Goal: Task Accomplishment & Management: Use online tool/utility

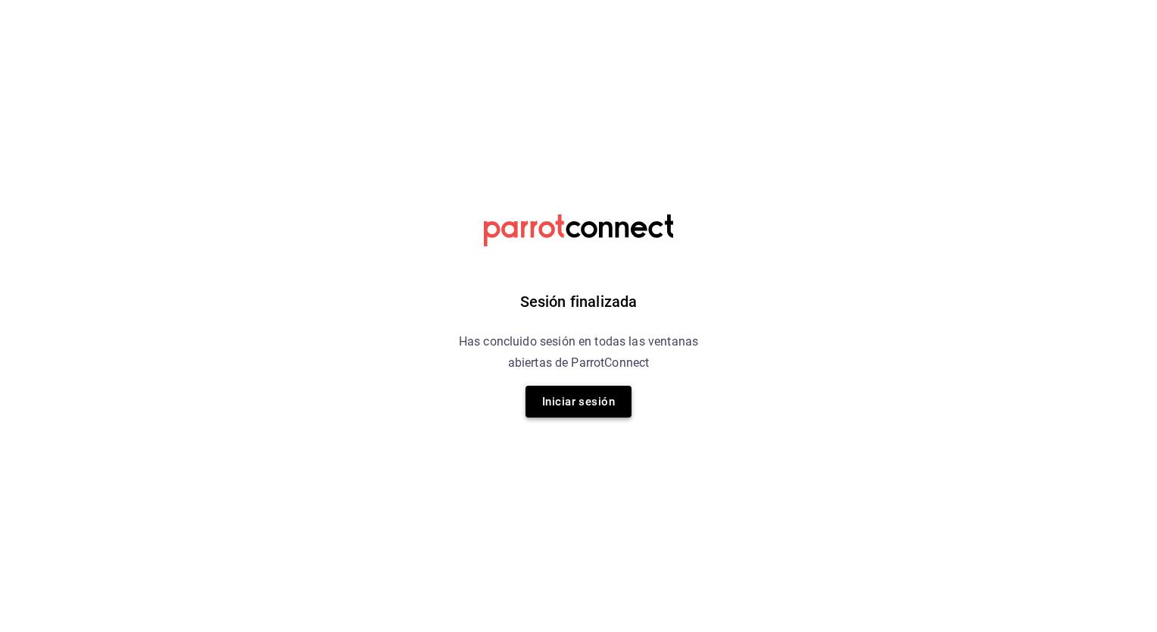
click at [373, 214] on button "Iniciar sesión" at bounding box center [579, 401] width 106 height 32
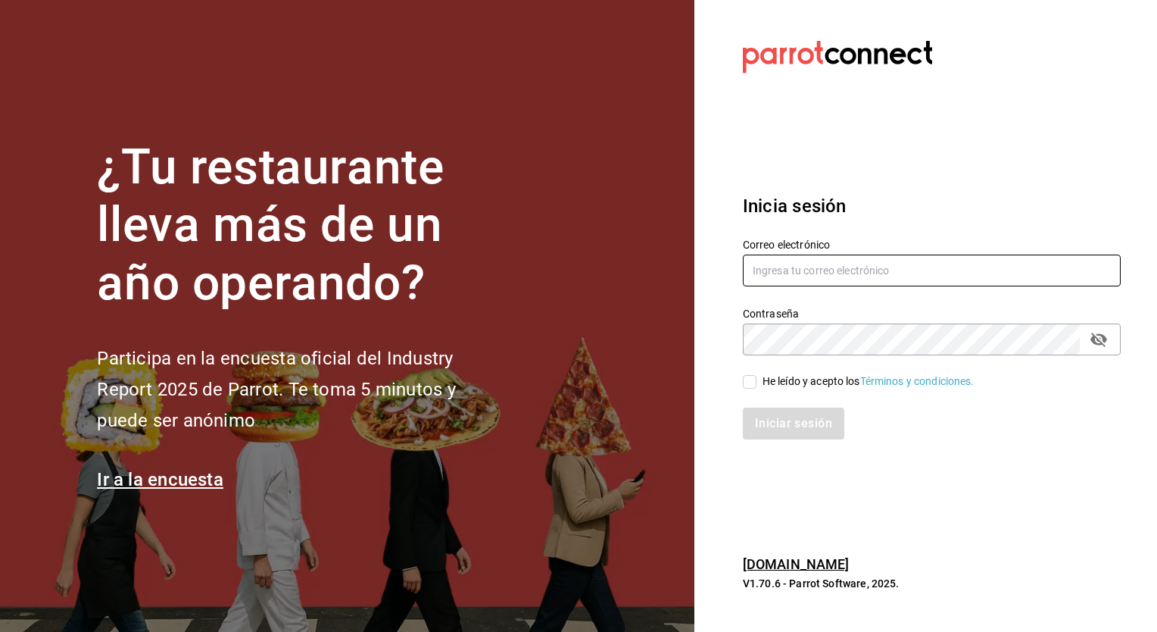
click at [373, 214] on input "text" at bounding box center [932, 270] width 378 height 32
type input "[EMAIL_ADDRESS][DOMAIN_NAME]"
click at [373, 214] on input "He leído y acepto los Términos y condiciones." at bounding box center [750, 382] width 14 height 14
checkbox input "true"
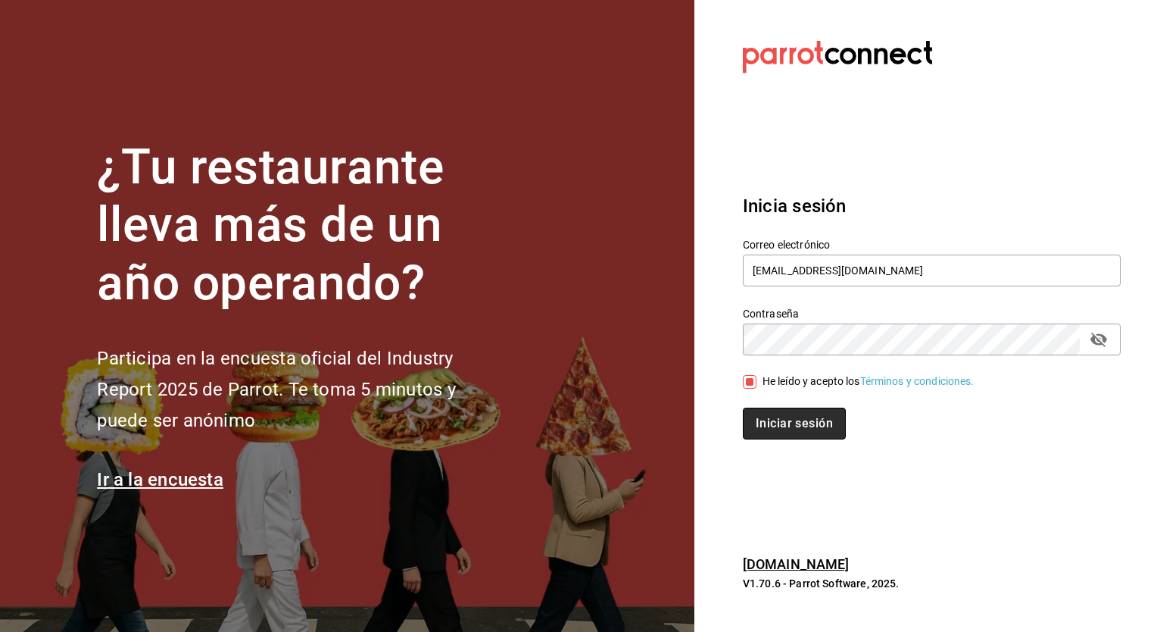
click at [373, 214] on button "Iniciar sesión" at bounding box center [794, 423] width 103 height 32
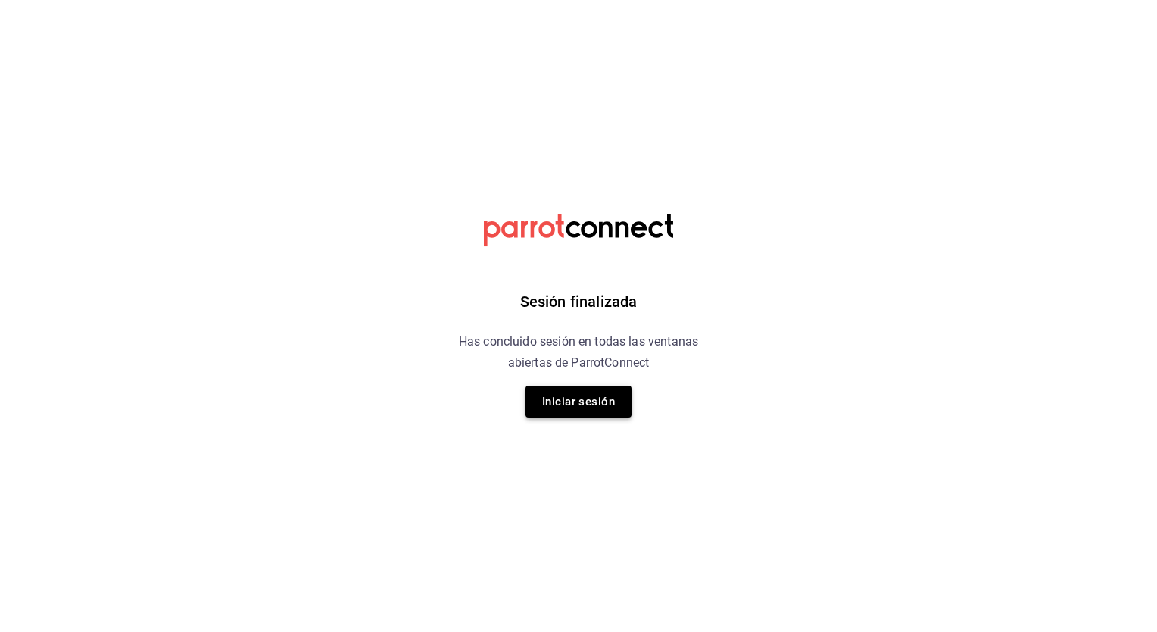
click at [593, 409] on button "Iniciar sesión" at bounding box center [579, 401] width 106 height 32
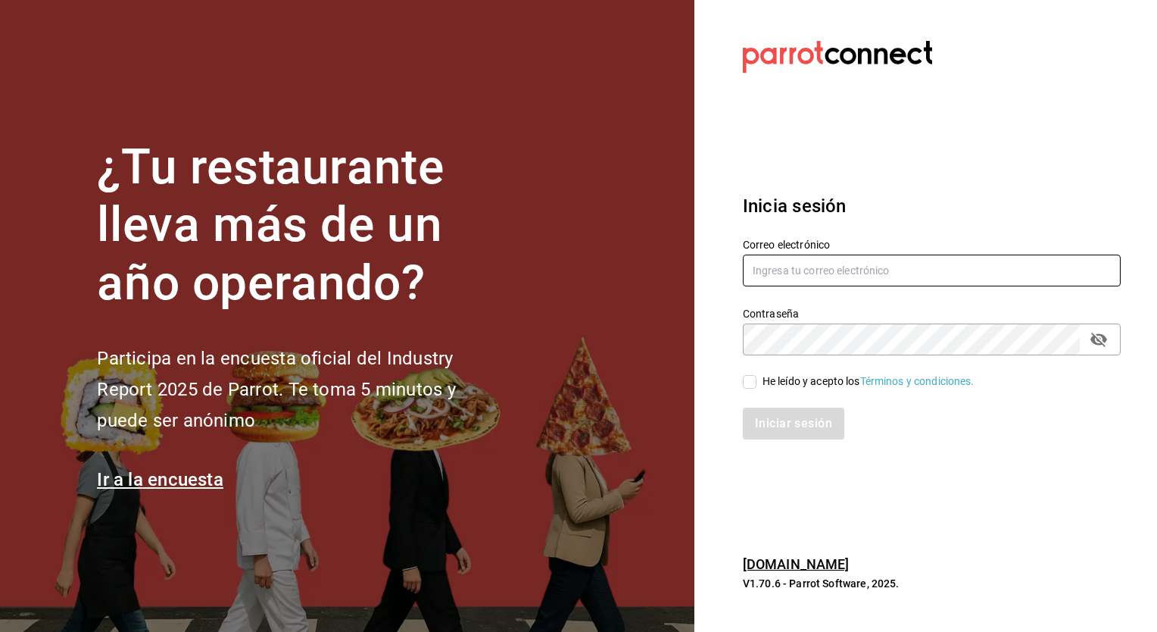
click at [793, 265] on input "text" at bounding box center [932, 270] width 378 height 32
type input "[EMAIL_ADDRESS][DOMAIN_NAME]"
click at [748, 383] on input "He leído y acepto los Términos y condiciones." at bounding box center [750, 382] width 14 height 14
checkbox input "true"
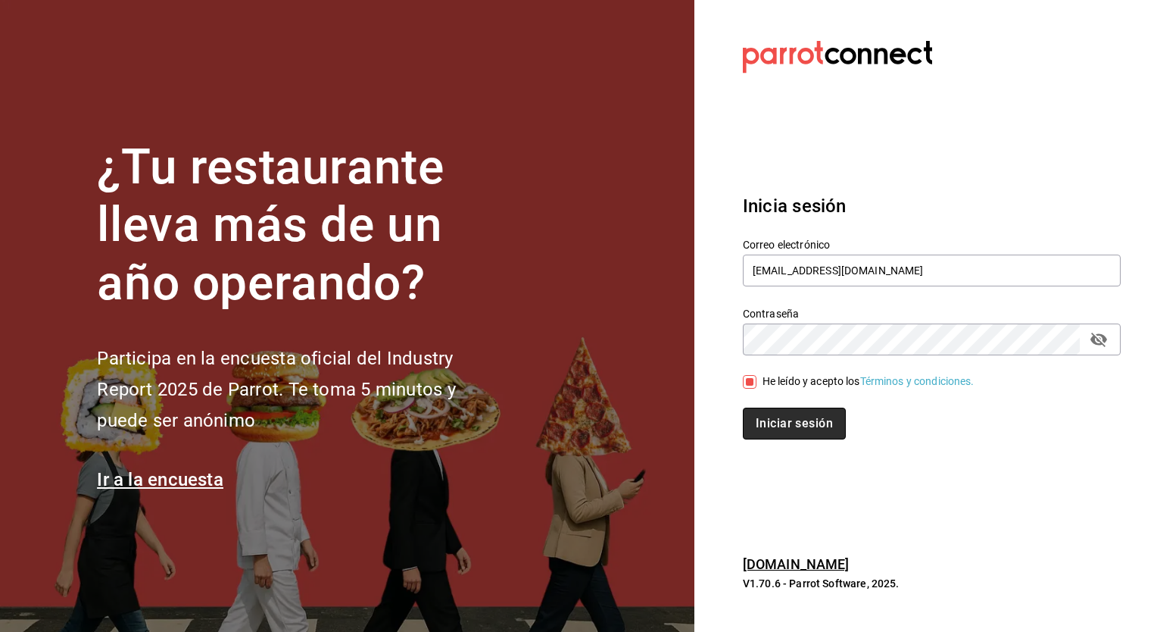
click at [785, 426] on button "Iniciar sesión" at bounding box center [794, 423] width 103 height 32
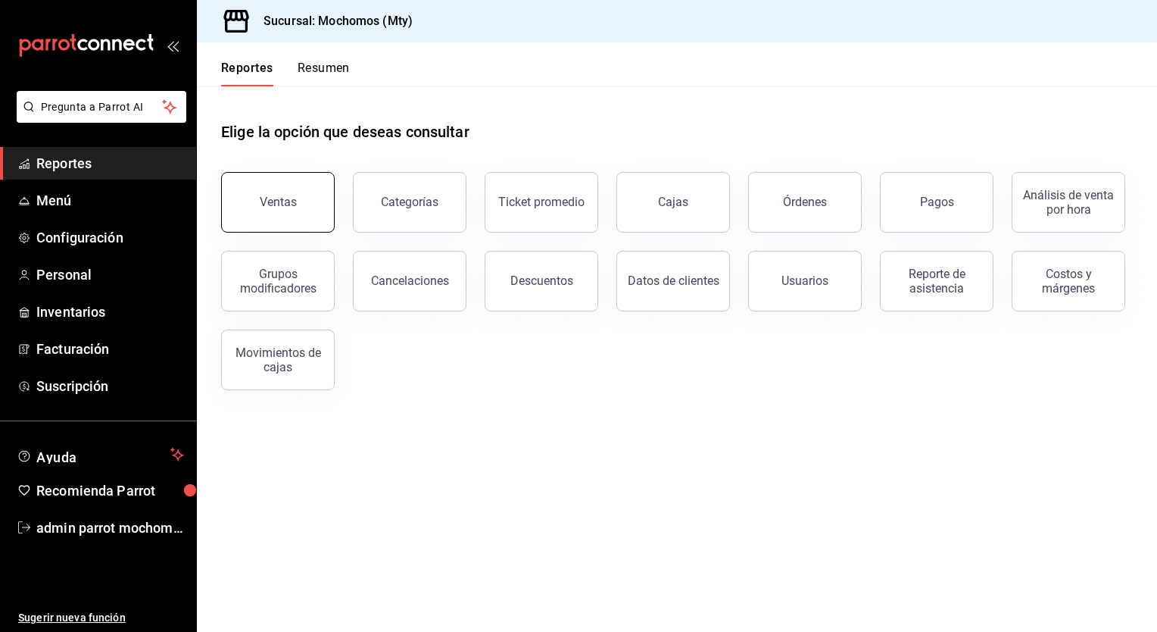
click at [317, 216] on button "Ventas" at bounding box center [278, 202] width 114 height 61
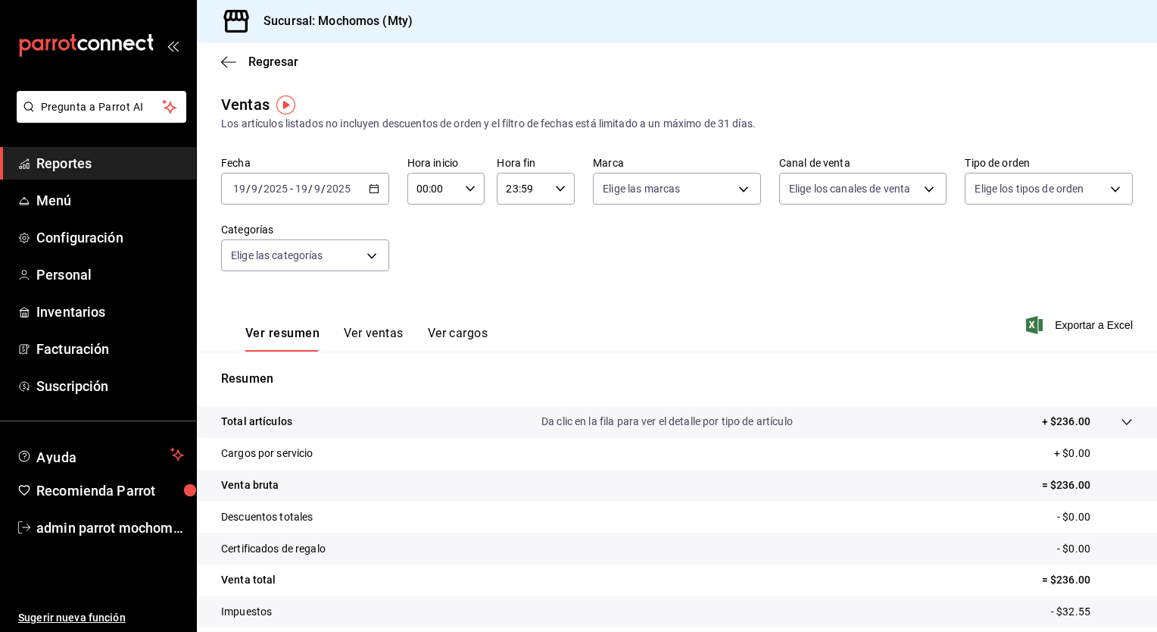
click at [371, 193] on icon "button" at bounding box center [374, 188] width 11 height 11
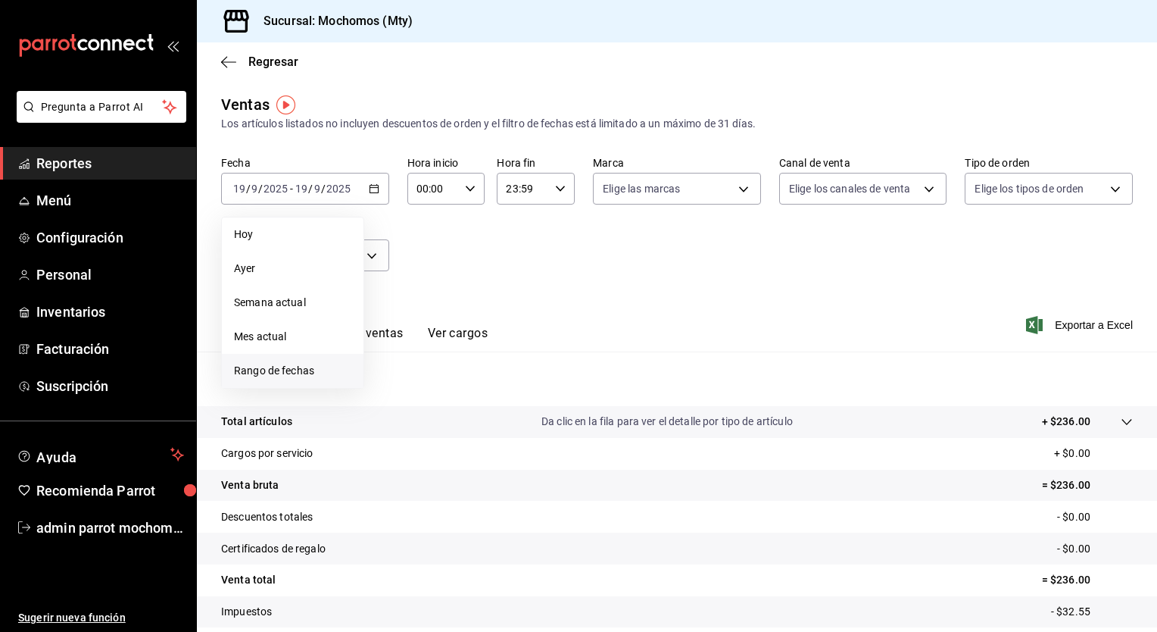
click at [265, 364] on span "Rango de fechas" at bounding box center [292, 371] width 117 height 16
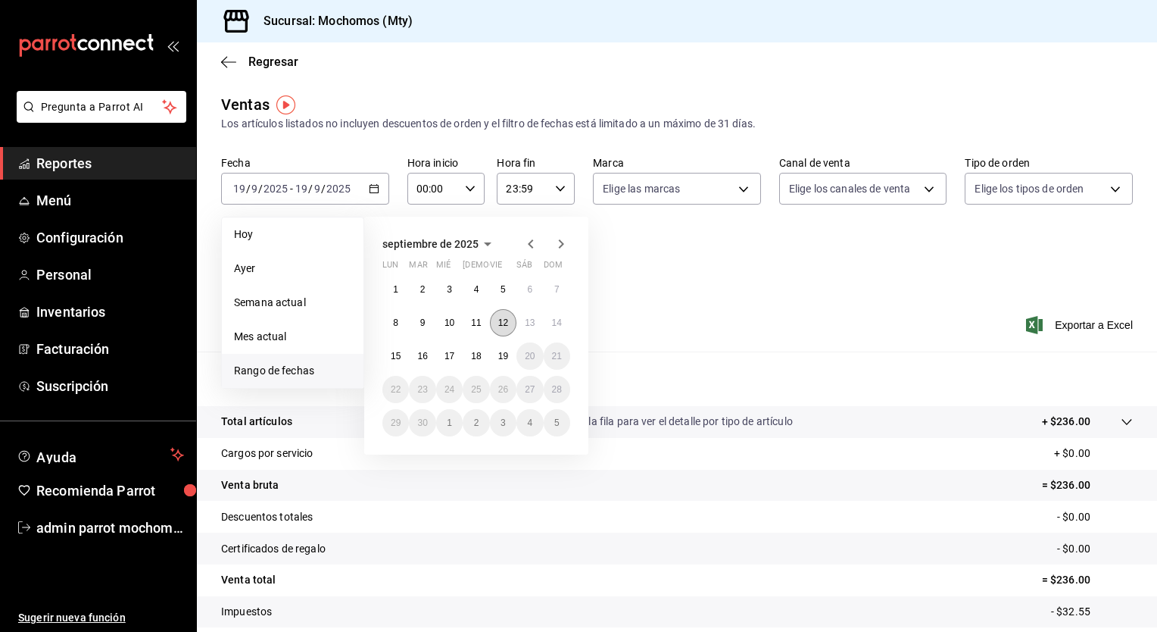
click at [492, 324] on button "12" at bounding box center [503, 322] width 27 height 27
click at [392, 347] on button "15" at bounding box center [395, 355] width 27 height 27
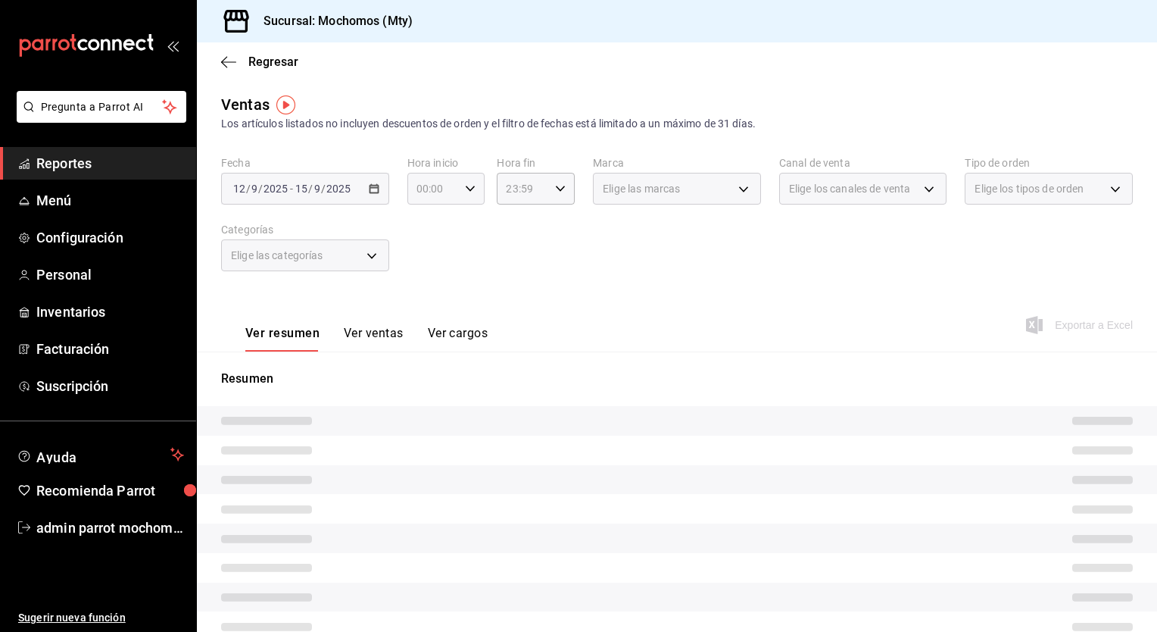
click at [465, 192] on icon "button" at bounding box center [470, 188] width 11 height 11
click at [423, 229] on span "00" at bounding box center [424, 227] width 14 height 12
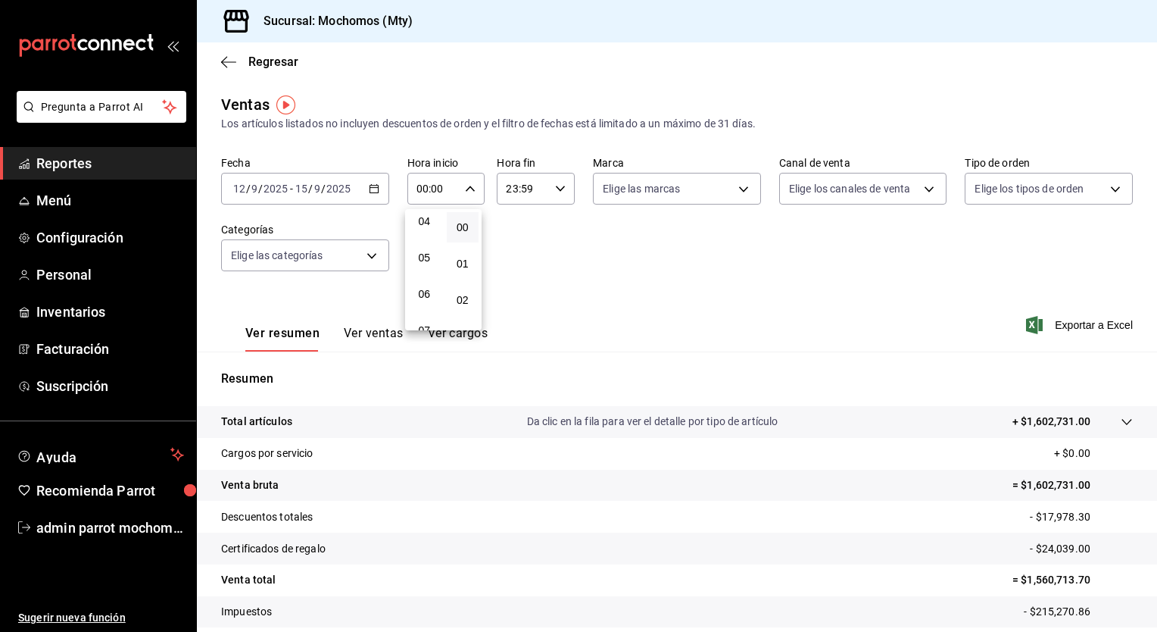
scroll to position [182, 0]
click at [423, 229] on span "05" at bounding box center [424, 227] width 14 height 12
type input "05:00"
click at [551, 190] on div at bounding box center [578, 316] width 1157 height 632
click at [555, 190] on icon "button" at bounding box center [560, 188] width 11 height 11
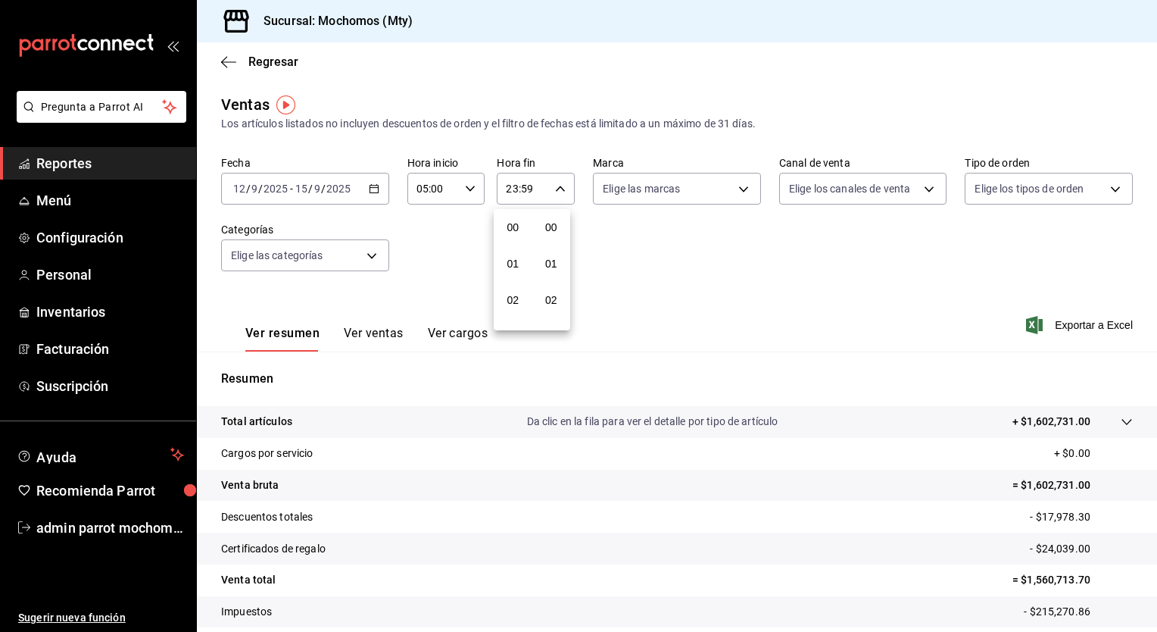
scroll to position [2096, 0]
click at [510, 237] on span "21" at bounding box center [513, 239] width 14 height 12
type input "21:59"
click at [510, 237] on span "05" at bounding box center [513, 234] width 14 height 12
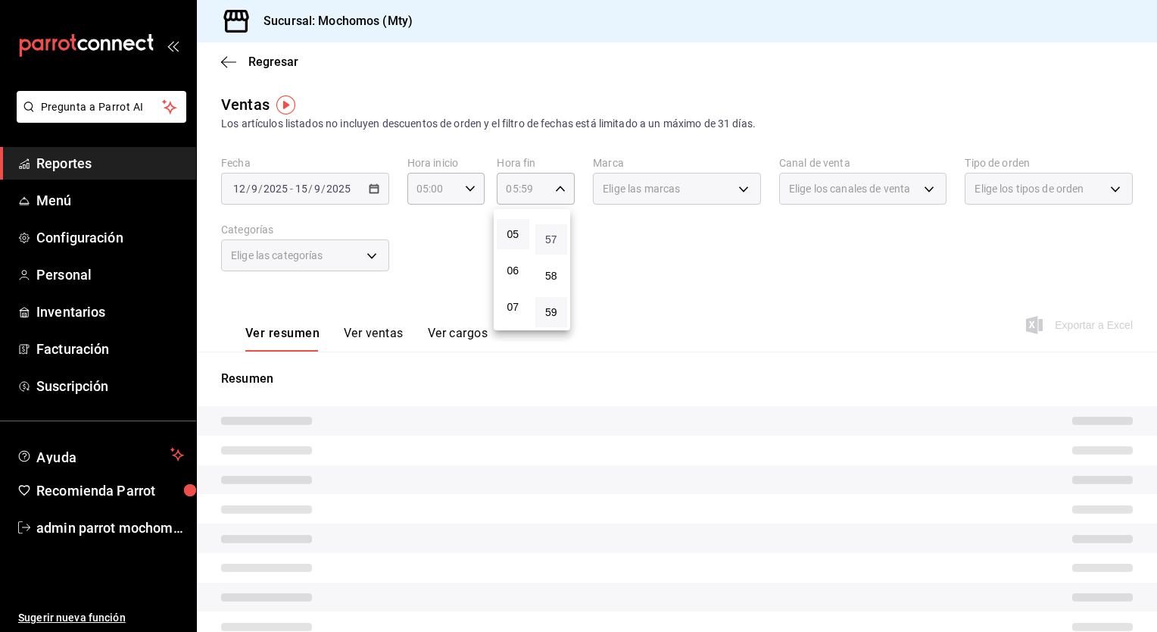
click at [554, 241] on span "57" at bounding box center [552, 239] width 14 height 12
type input "05:57"
click at [552, 232] on span "00" at bounding box center [552, 227] width 14 height 12
type input "05:00"
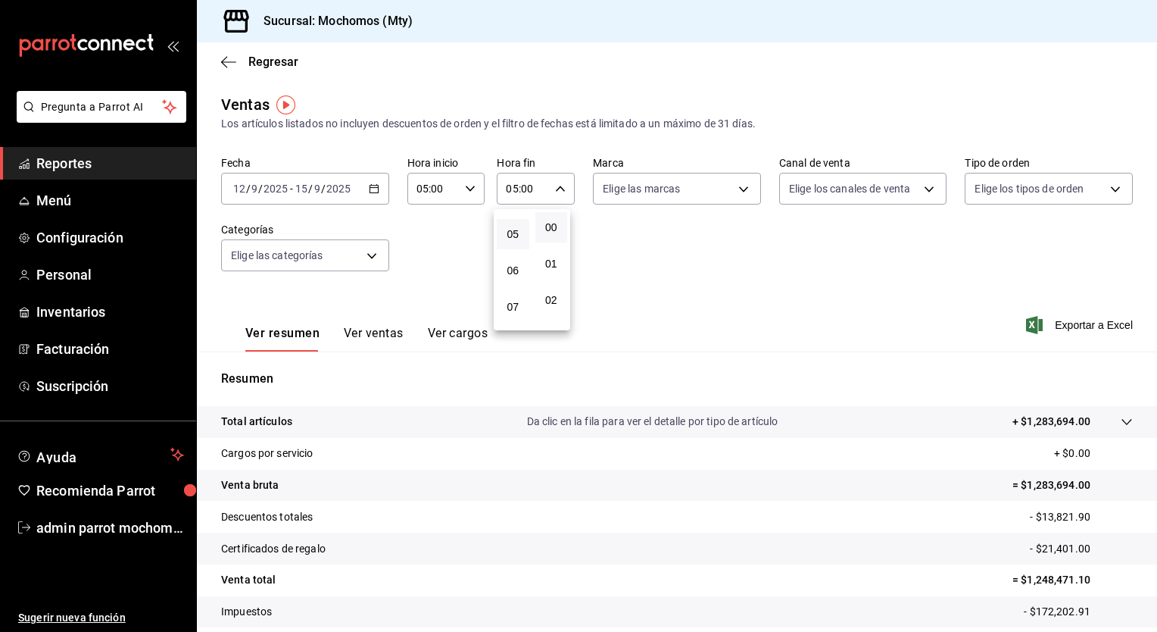
click at [1083, 328] on div at bounding box center [578, 316] width 1157 height 632
click at [1075, 326] on span "Exportar a Excel" at bounding box center [1081, 325] width 104 height 18
